Goal: Task Accomplishment & Management: Manage account settings

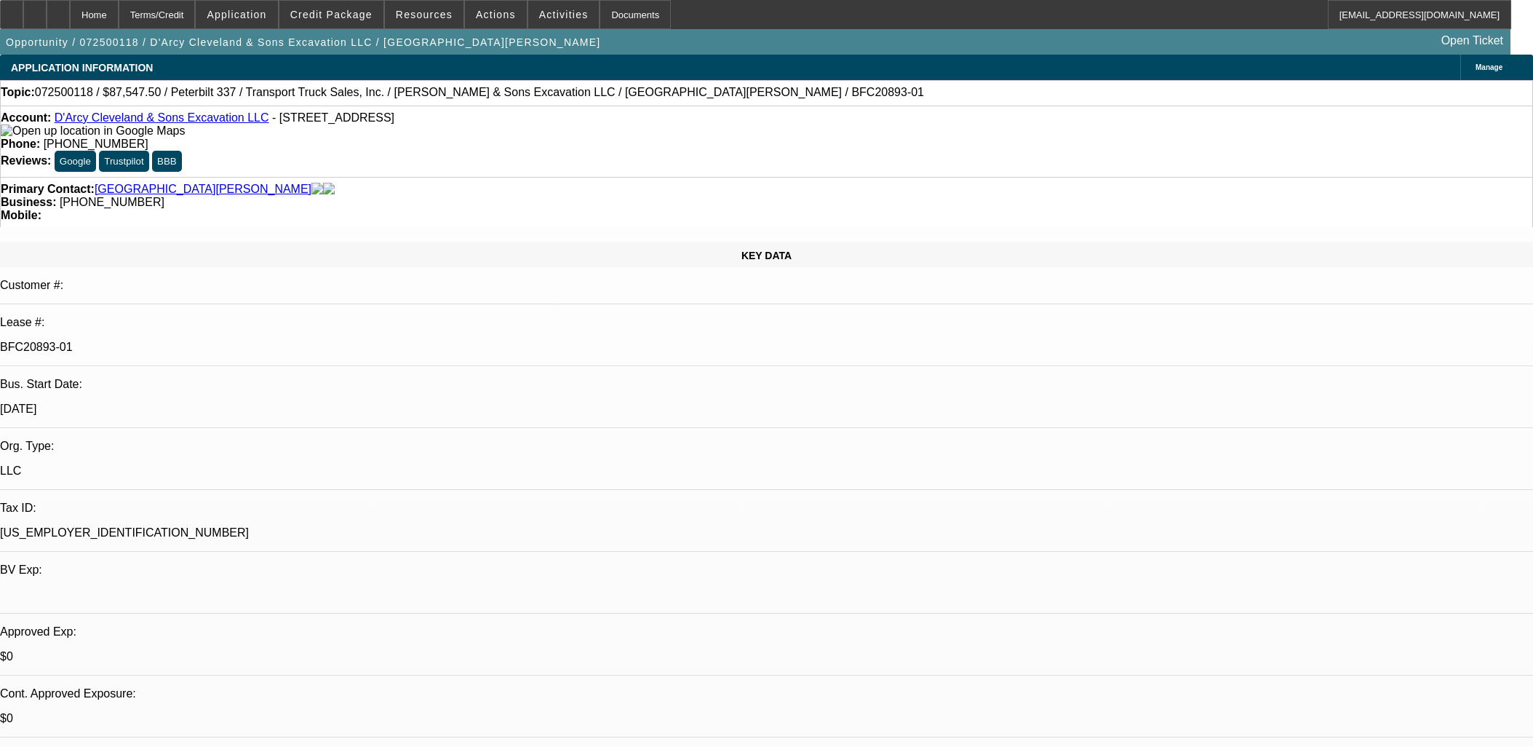
select select "0"
select select "2"
select select "0"
select select "6"
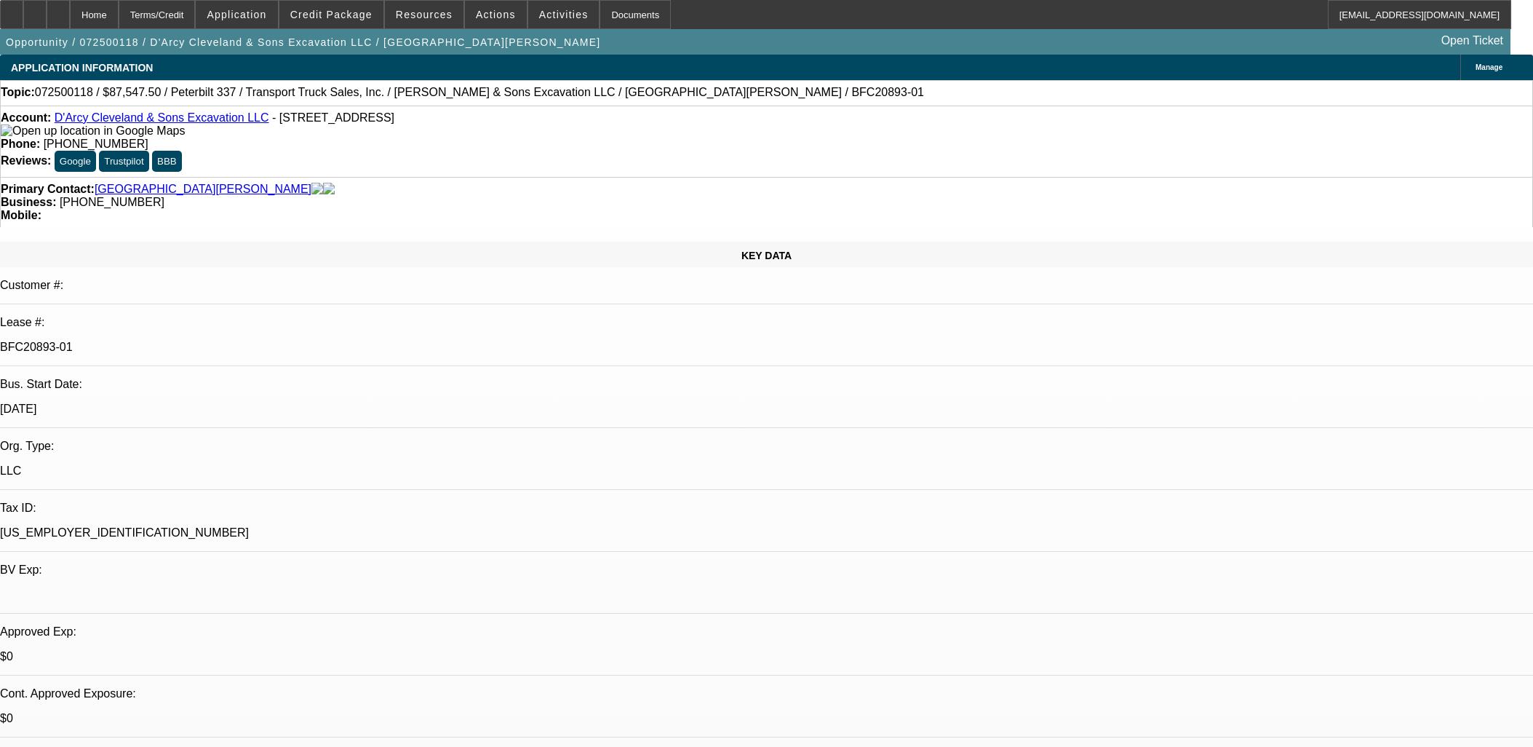
select select "0"
select select "2"
select select "0"
select select "6"
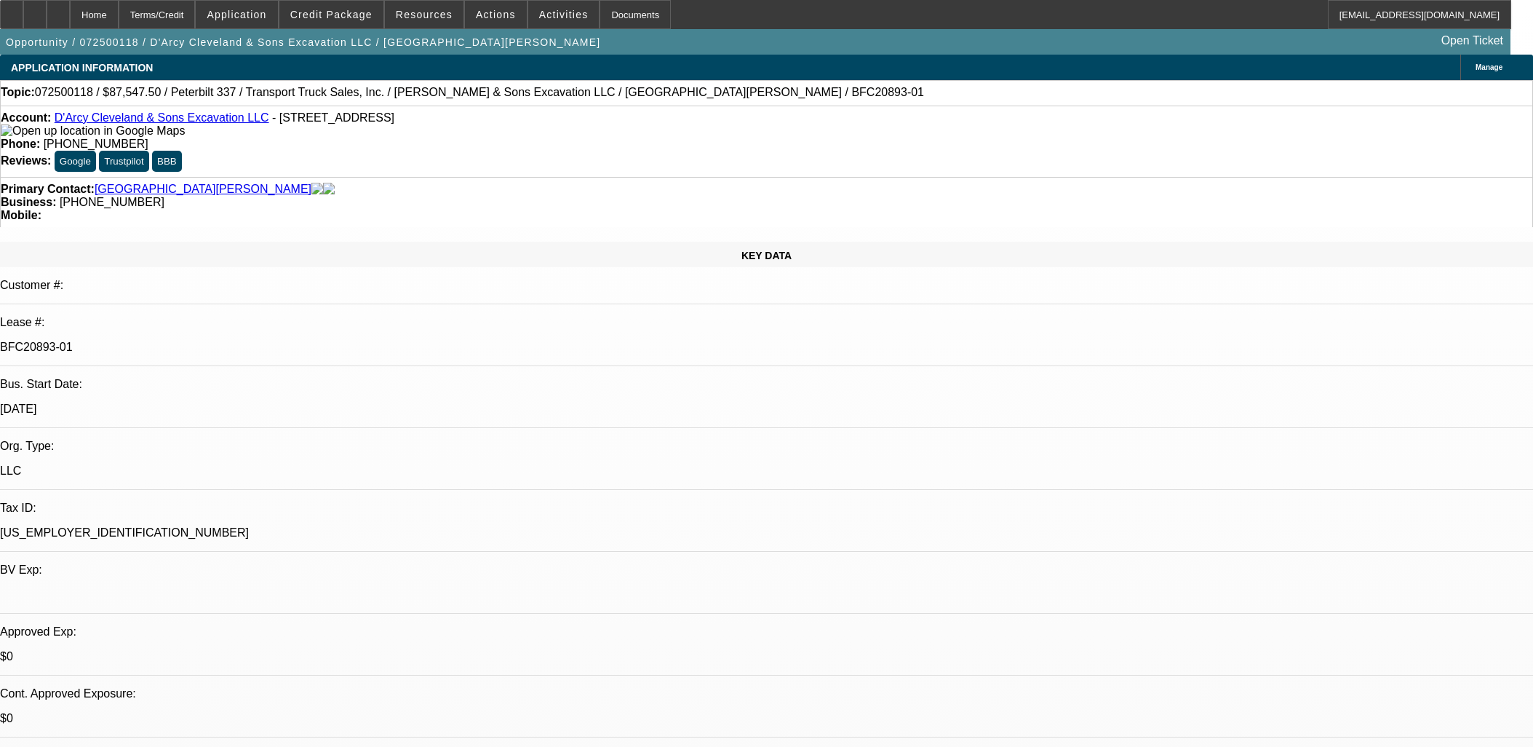
select select "2"
select select "0"
select select "6"
select select "0.1"
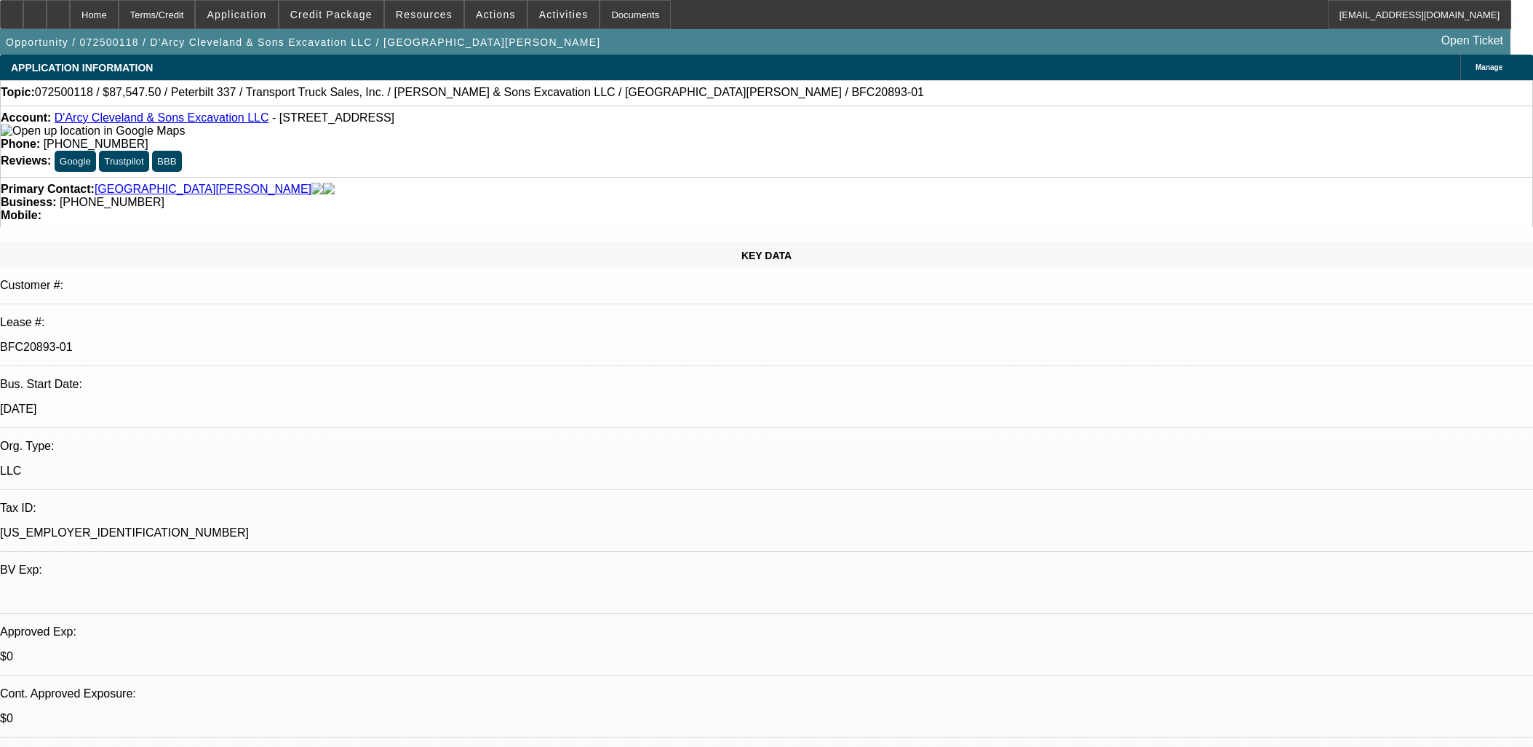
select select "0"
select select "2"
select select "0"
select select "6"
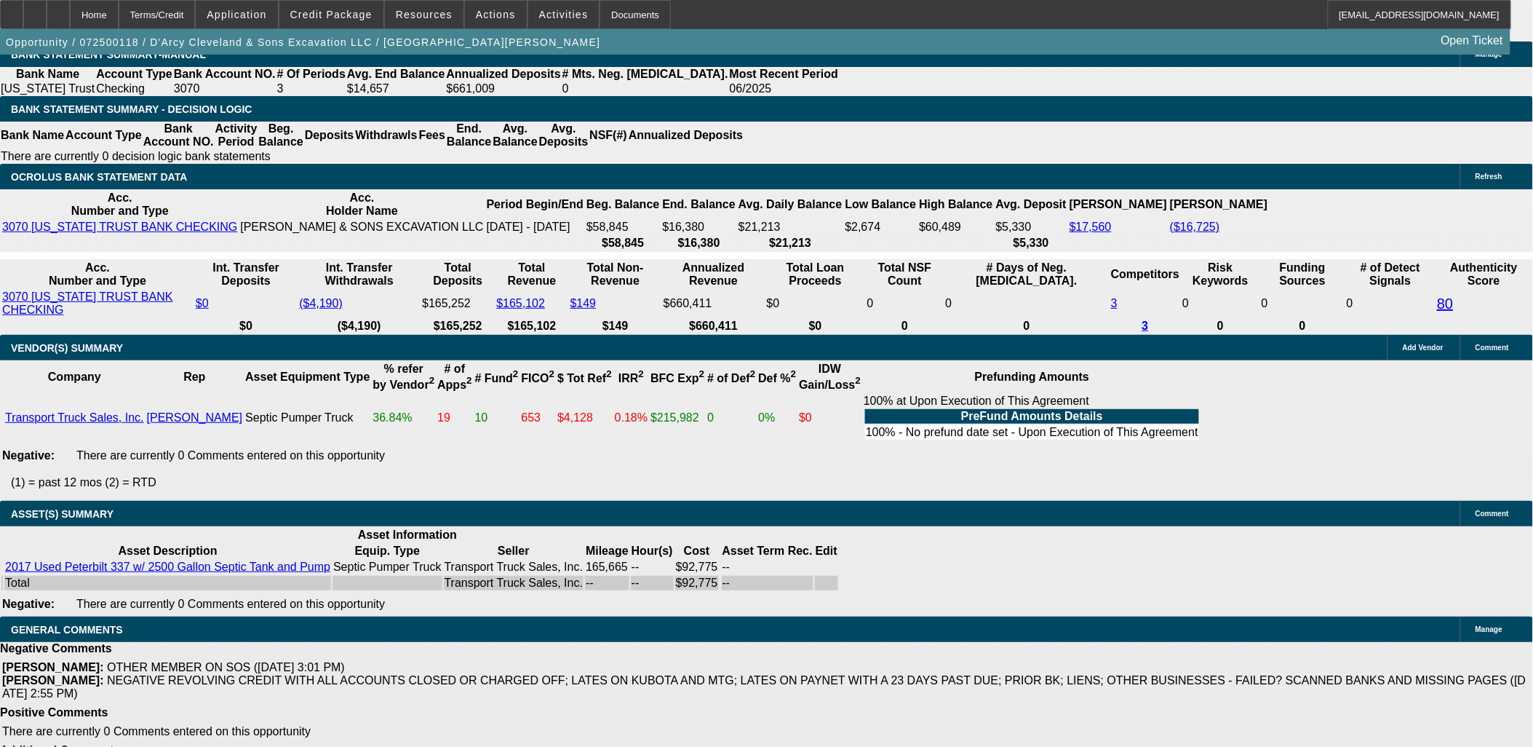
scroll to position [162, 0]
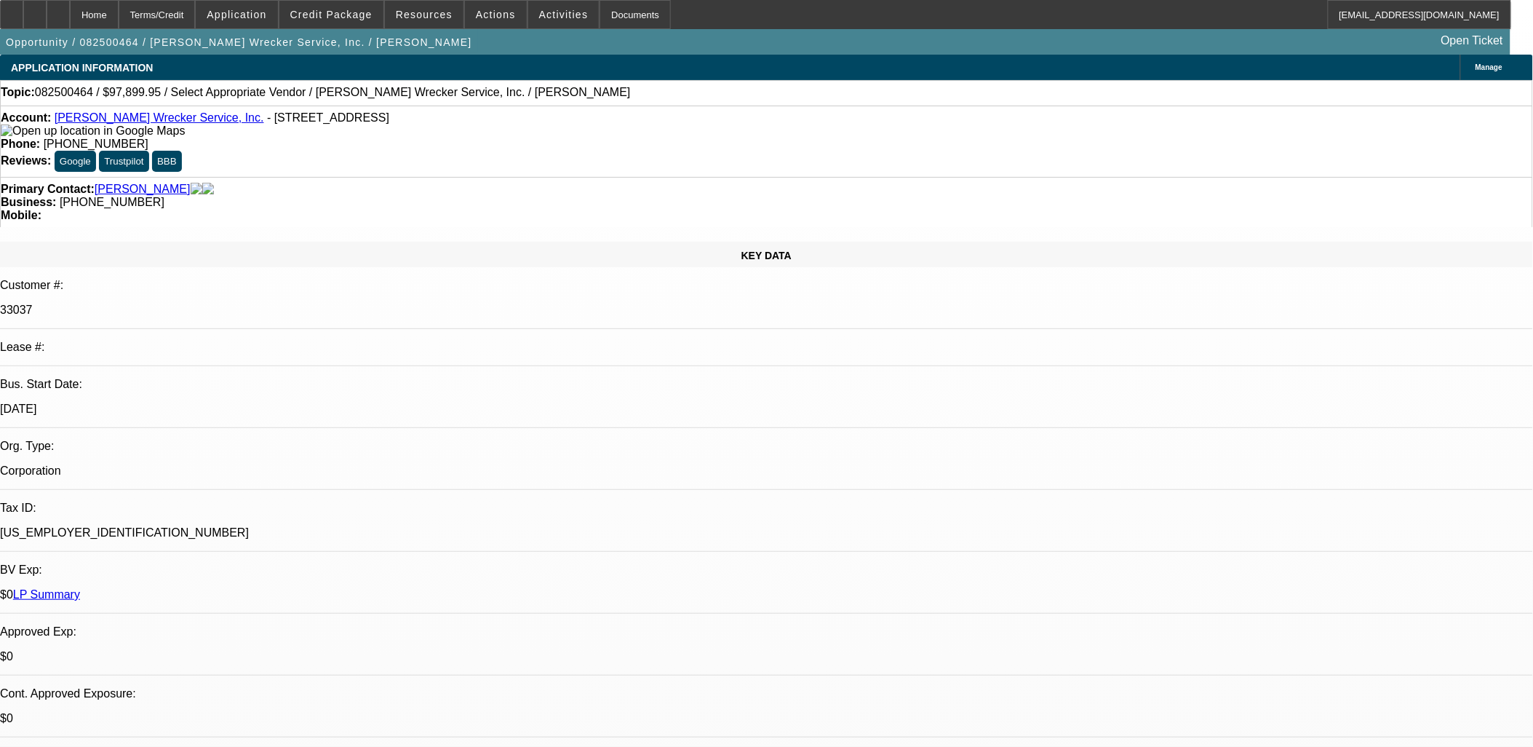
select select "0"
select select "2"
select select "0"
select select "1"
select select "2"
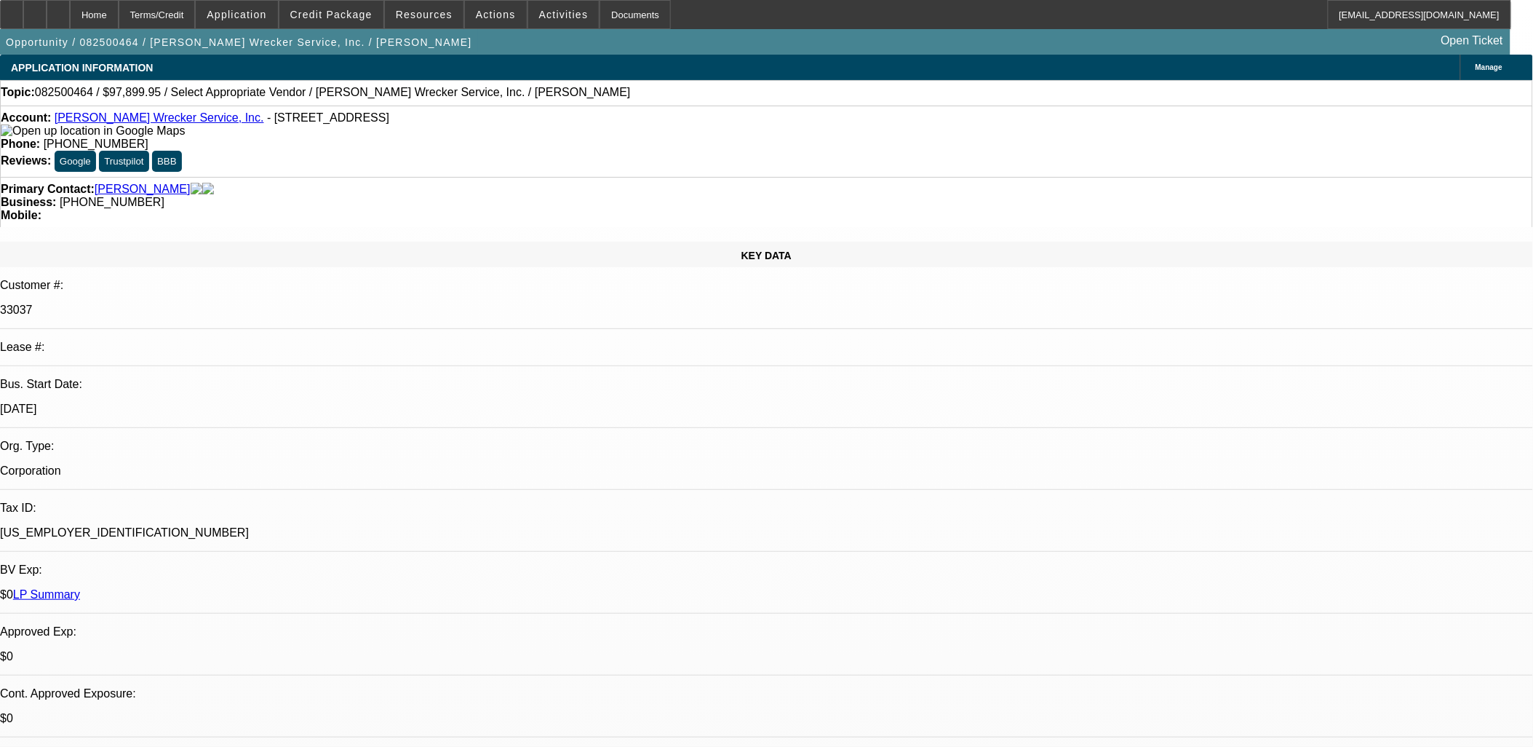
select select "6"
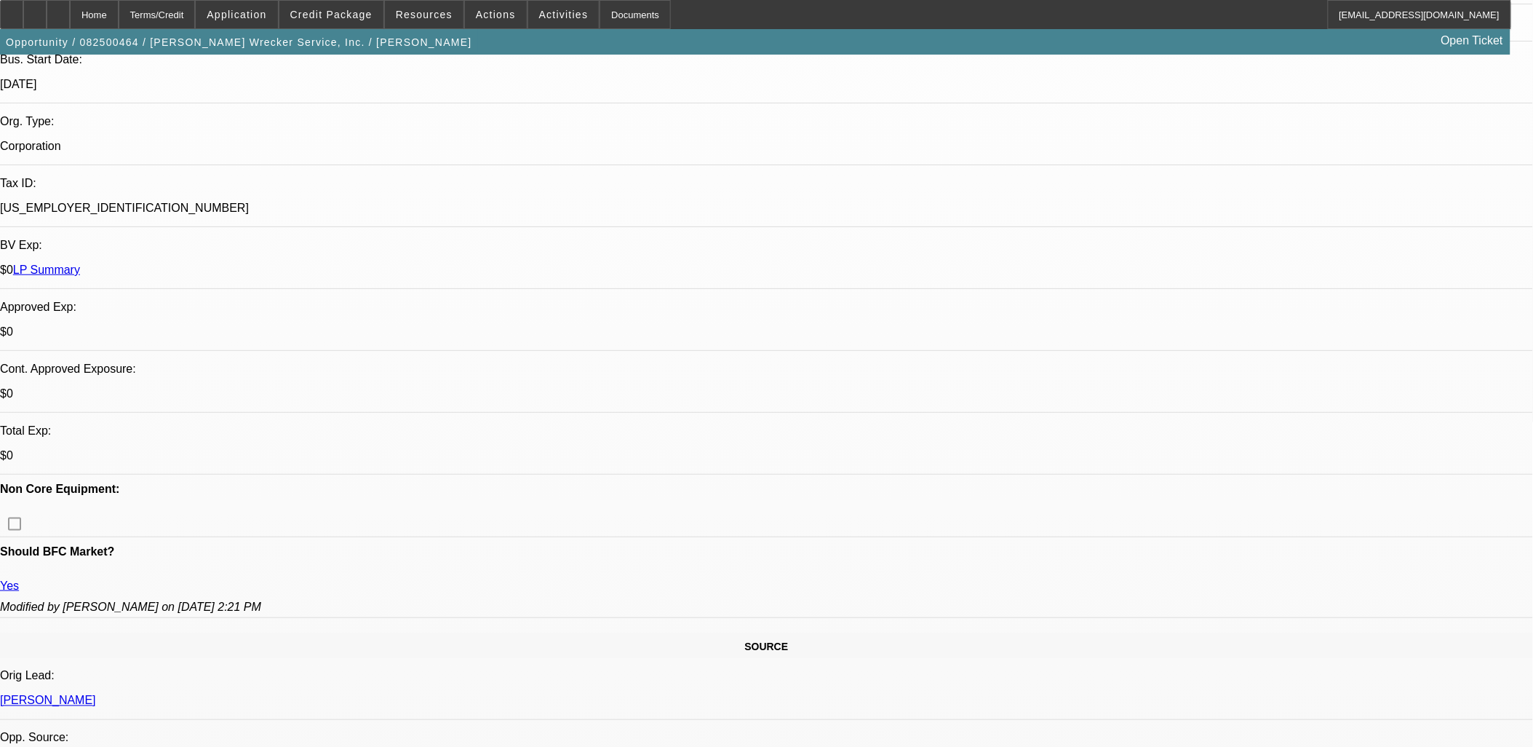
scroll to position [565, 0]
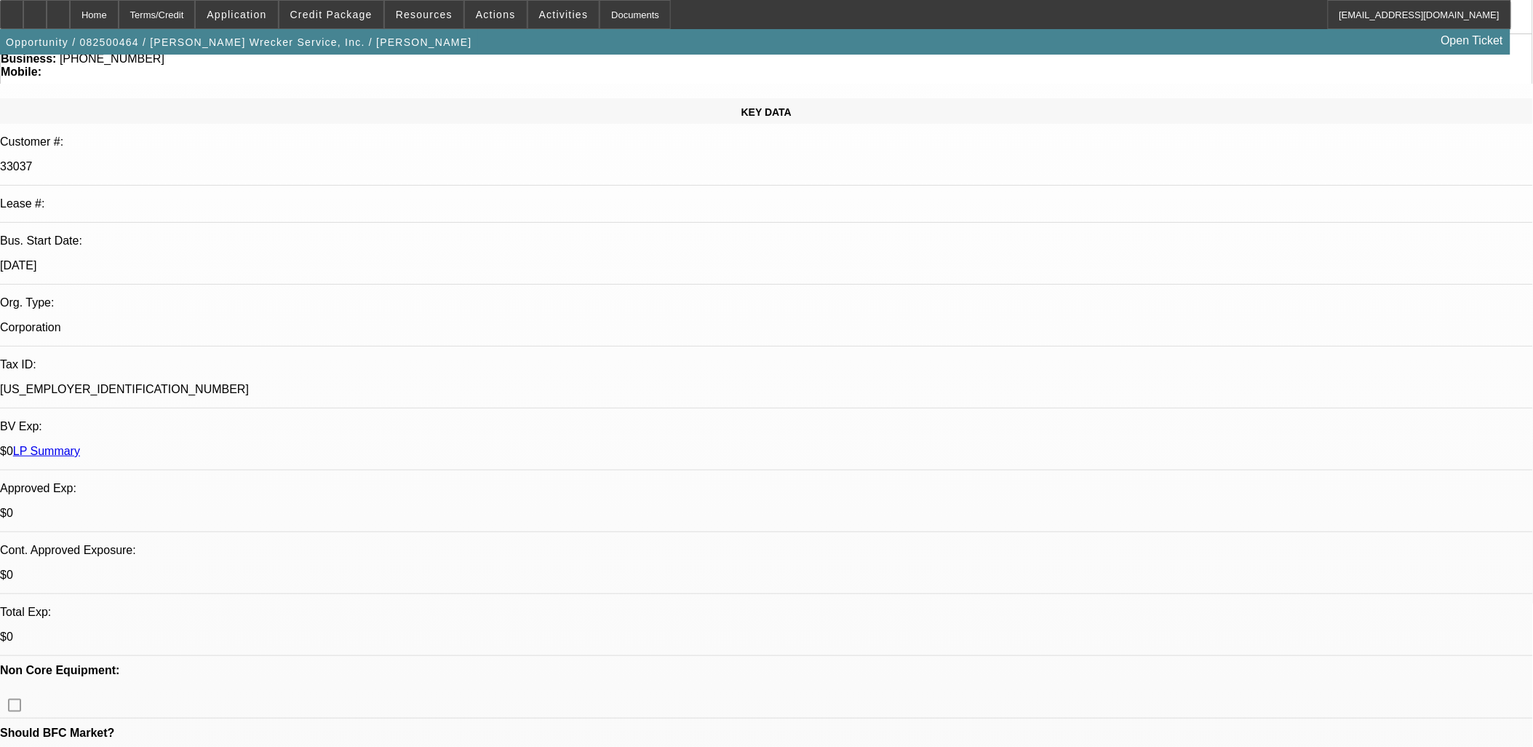
scroll to position [0, 0]
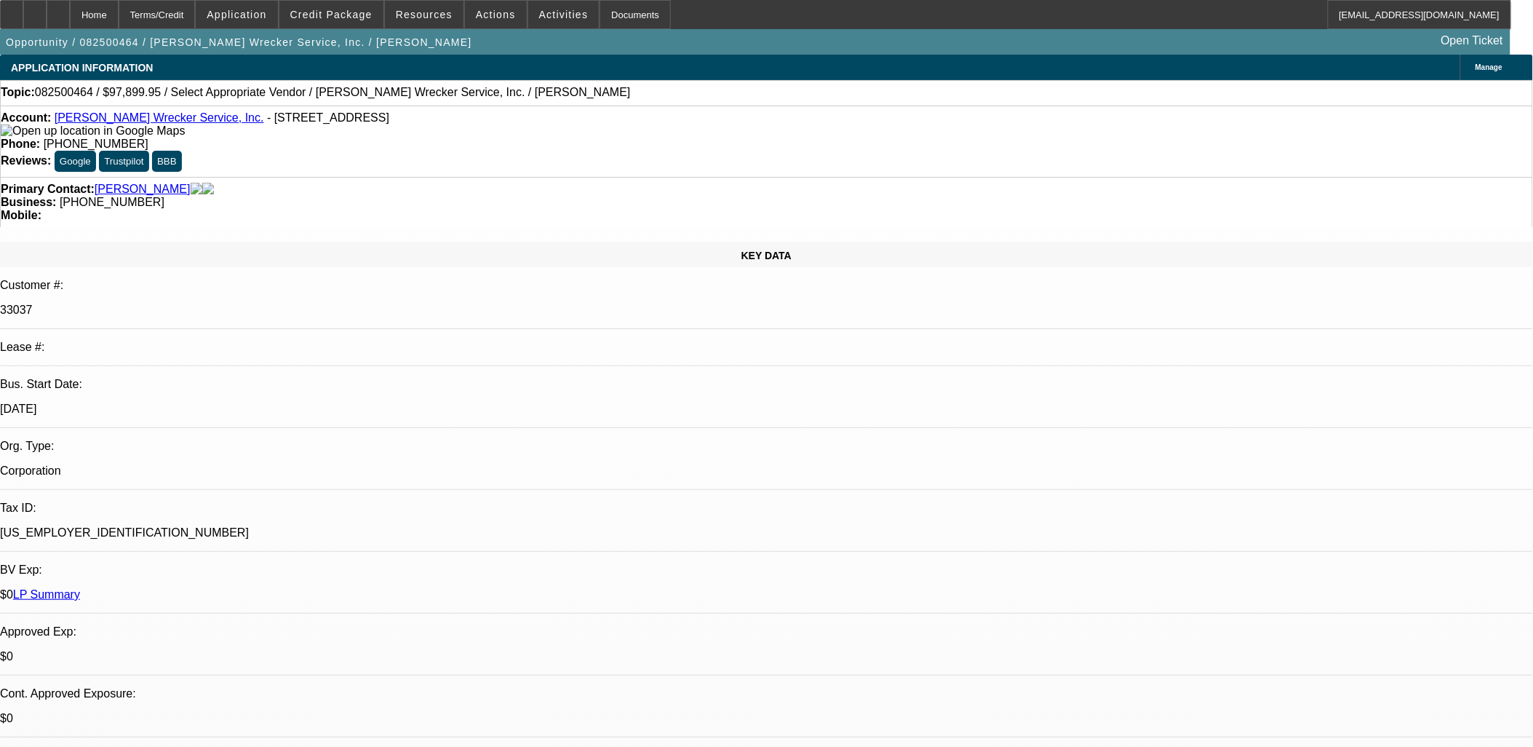
click at [87, 122] on link "[PERSON_NAME] Wrecker Service, Inc." at bounding box center [160, 117] width 210 height 12
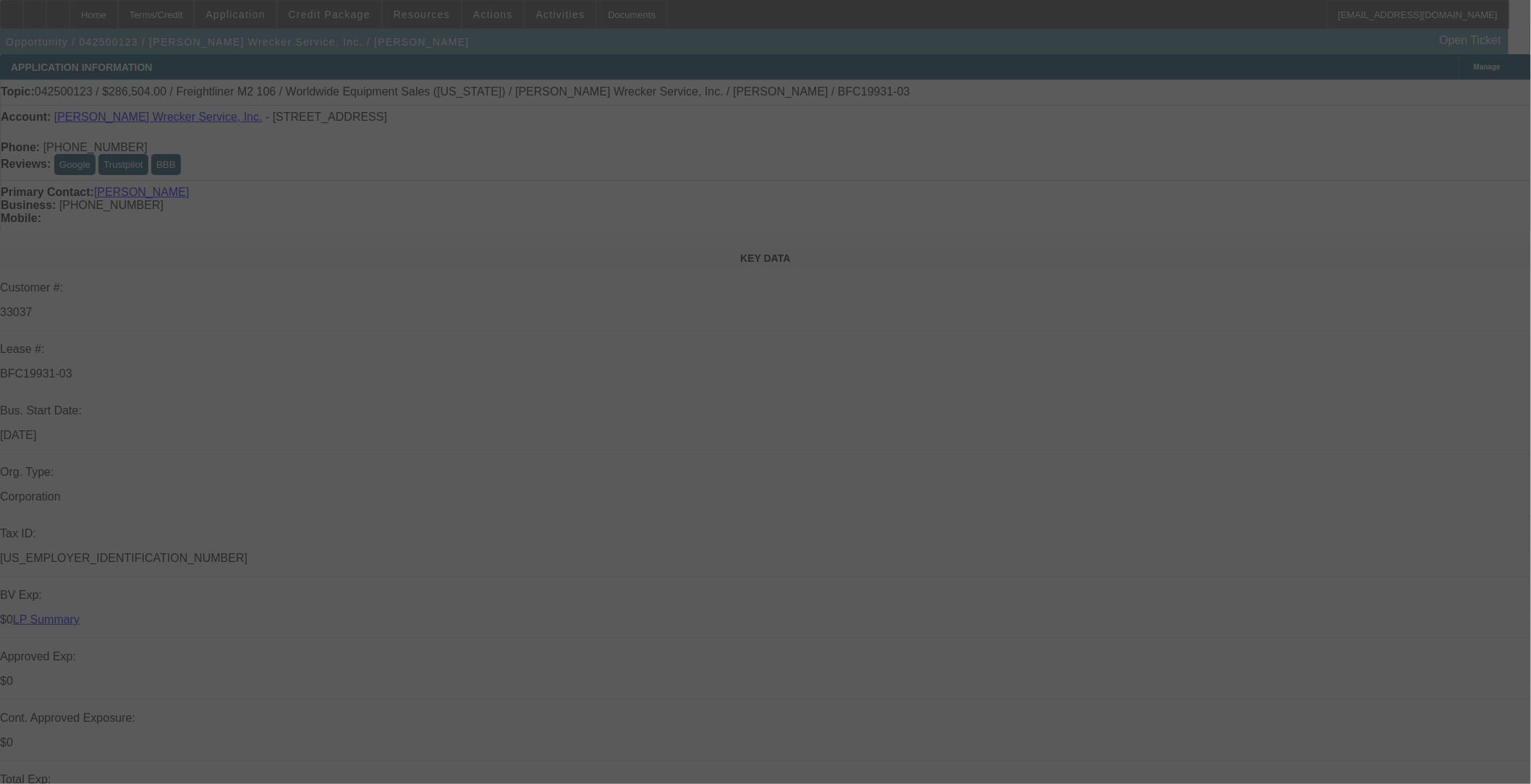
select select "0"
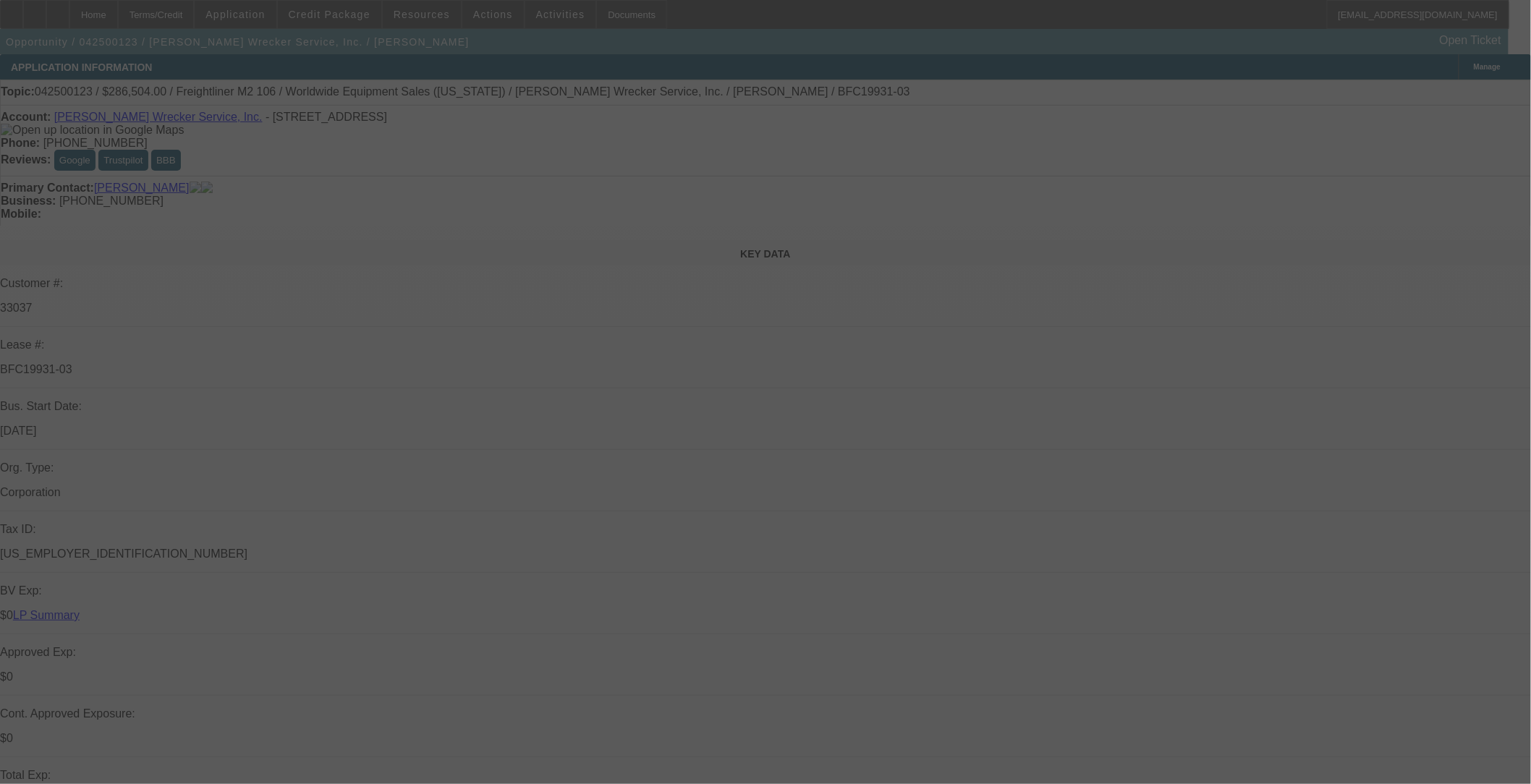
select select "0"
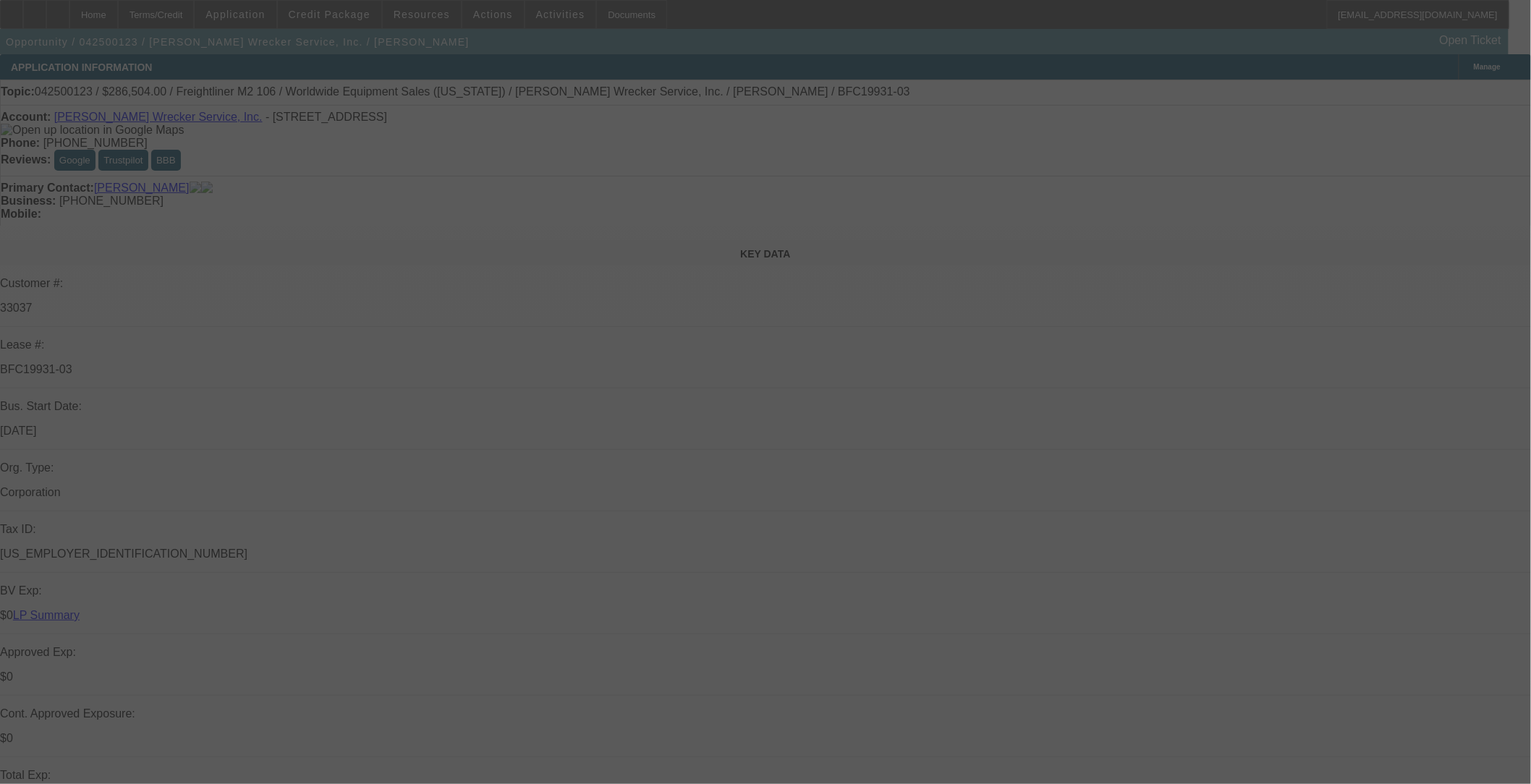
select select "0"
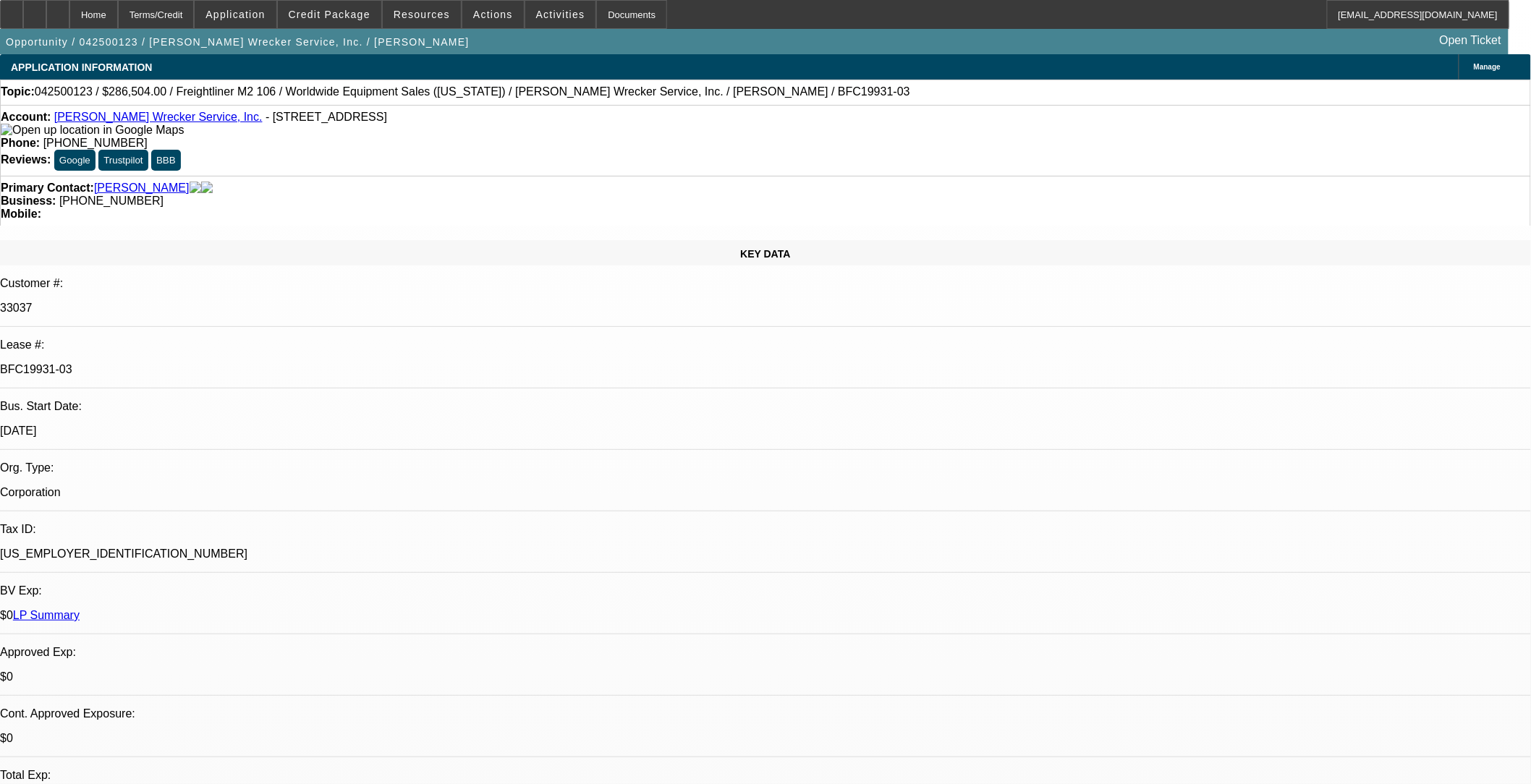
select select "1"
select select "2"
select select "6"
select select "1"
select select "2"
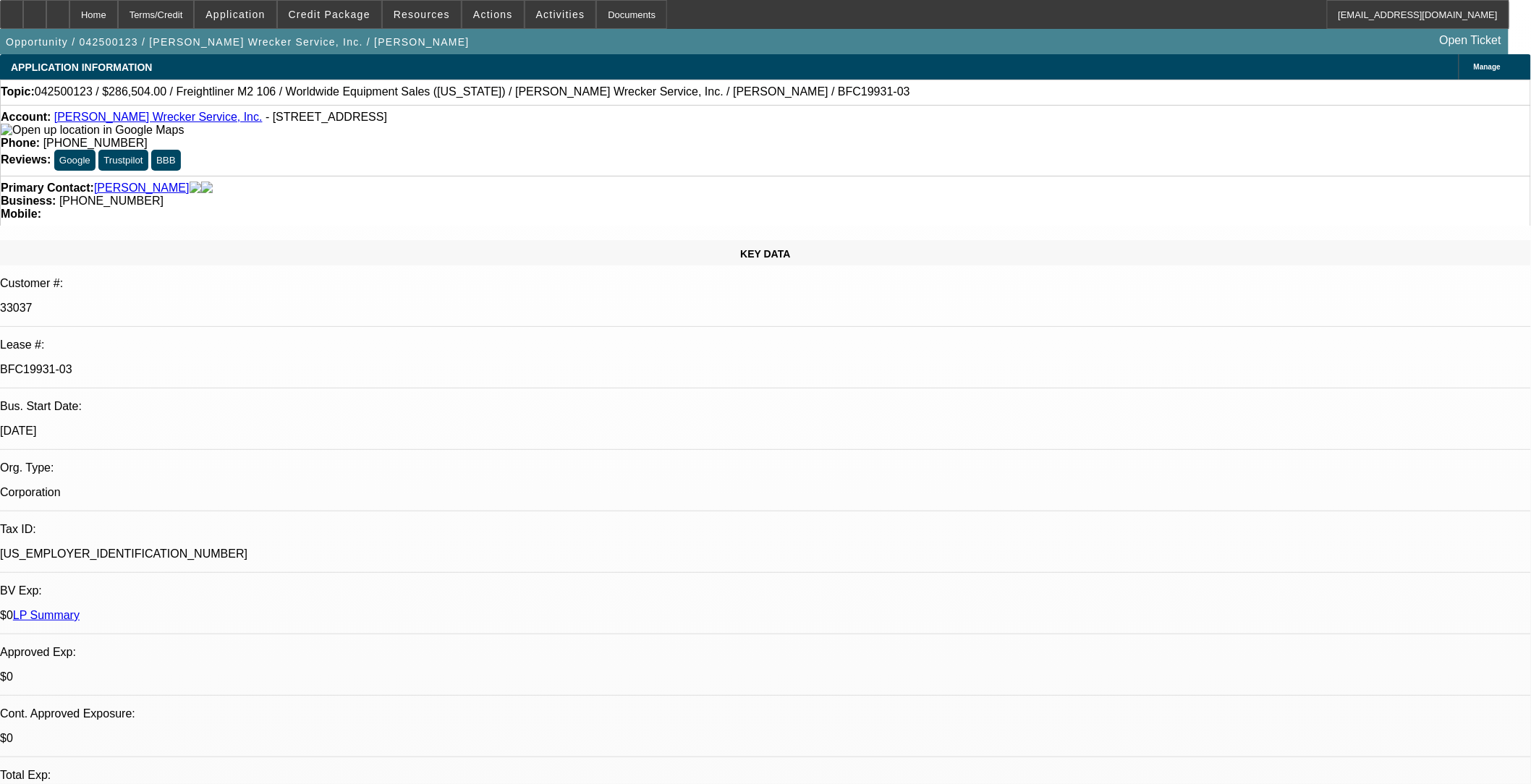
select select "6"
select select "1"
select select "6"
select select "1"
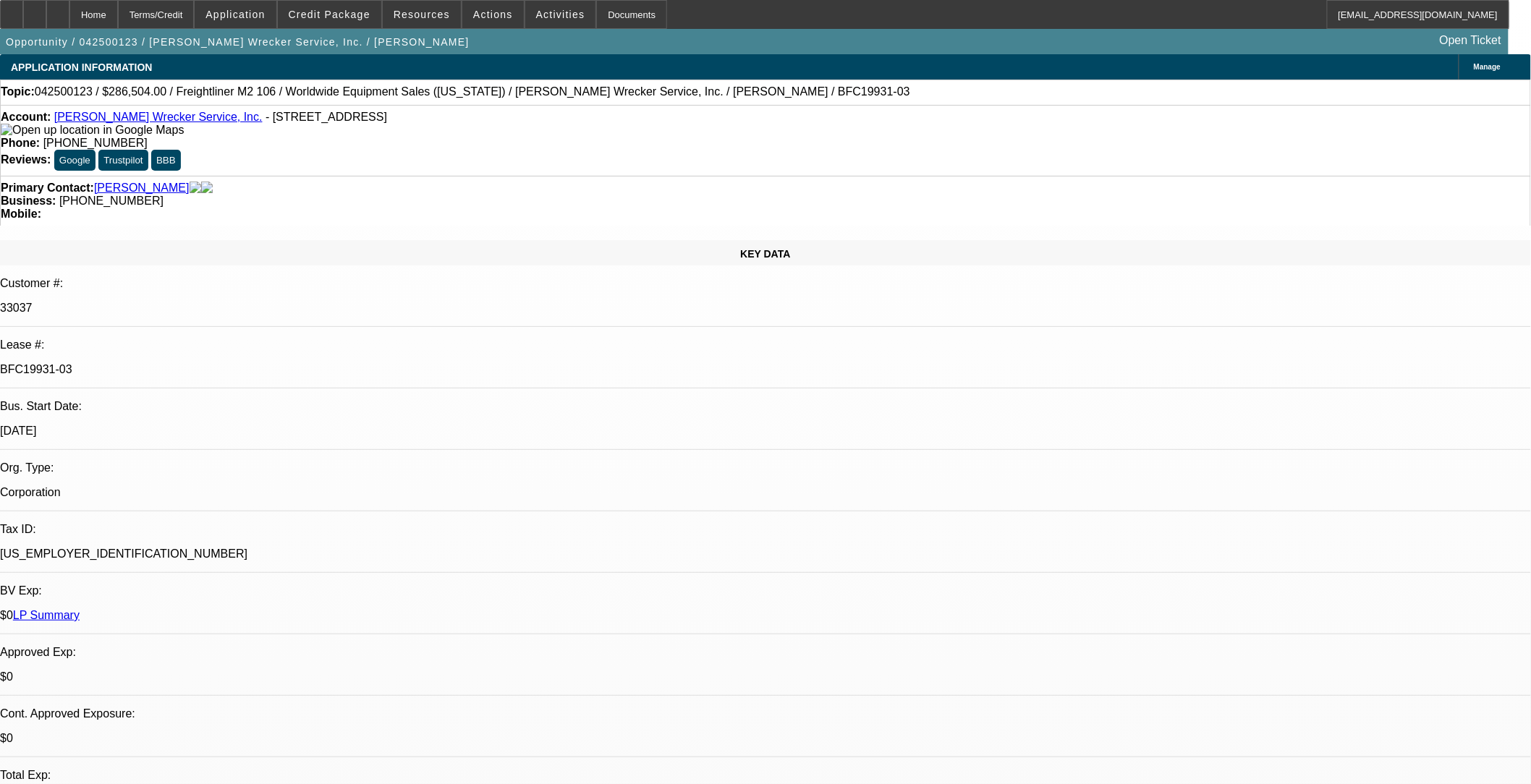
select select "2"
select select "6"
